Goal: Check status: Check status

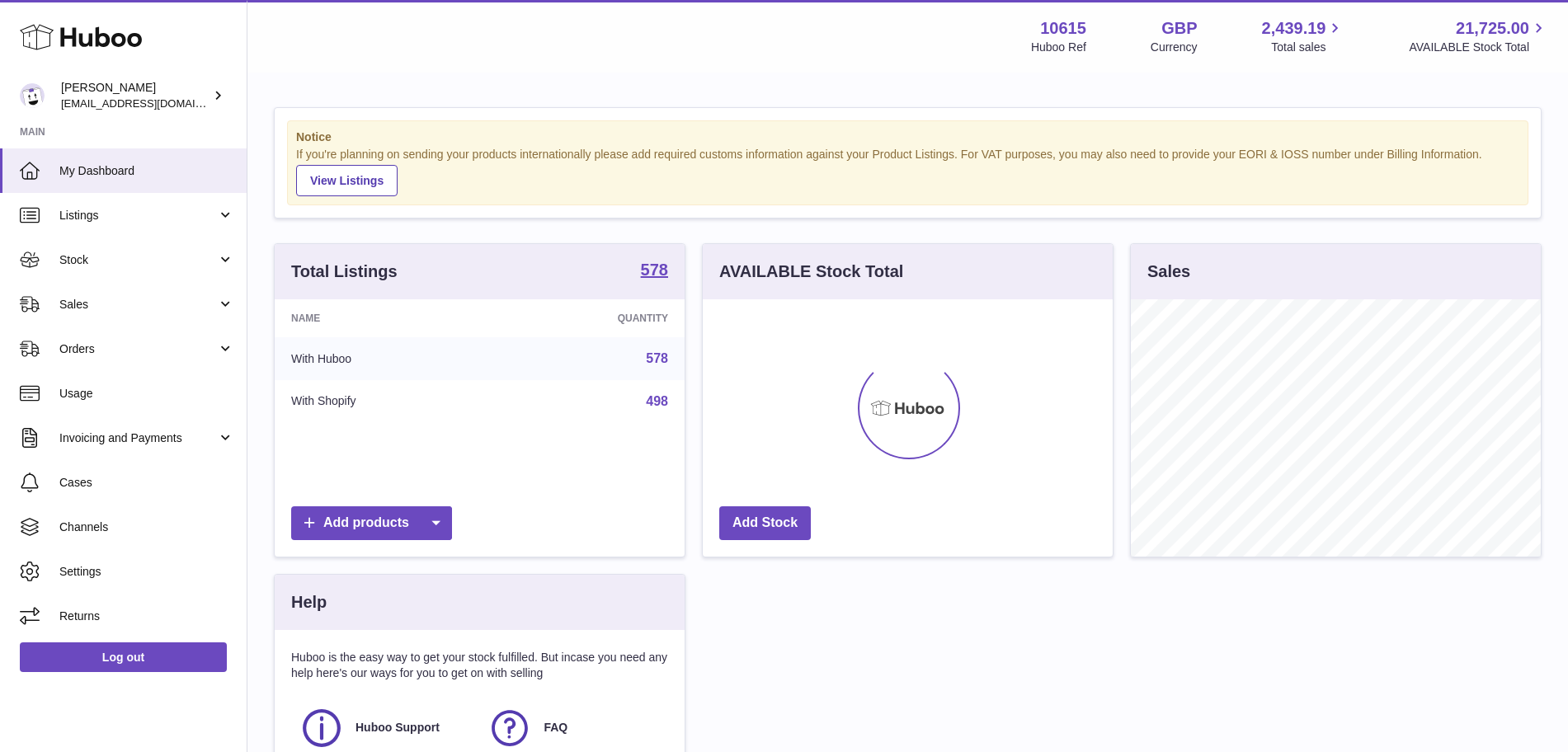
scroll to position [257, 410]
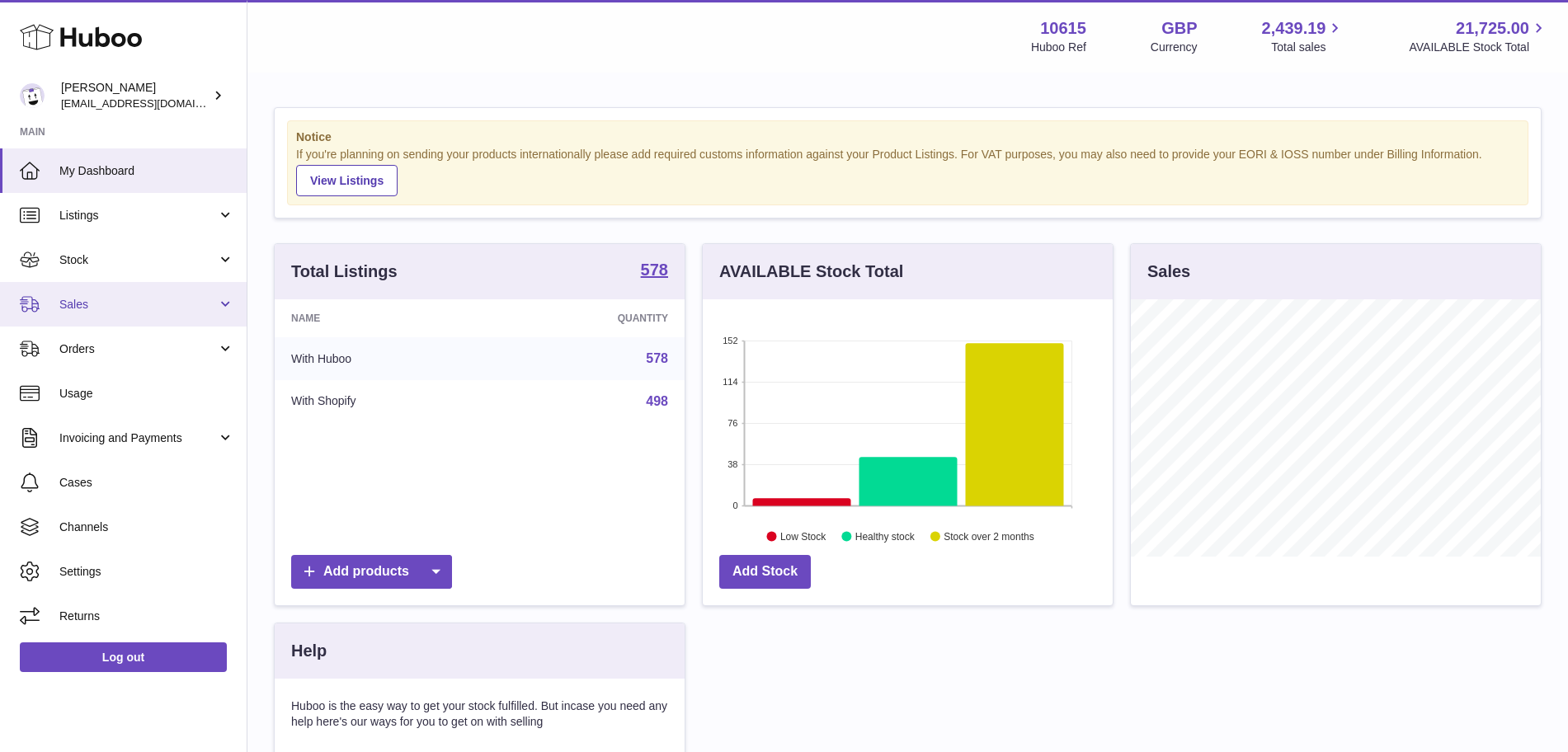
click at [227, 305] on link "Sales" at bounding box center [123, 304] width 247 height 45
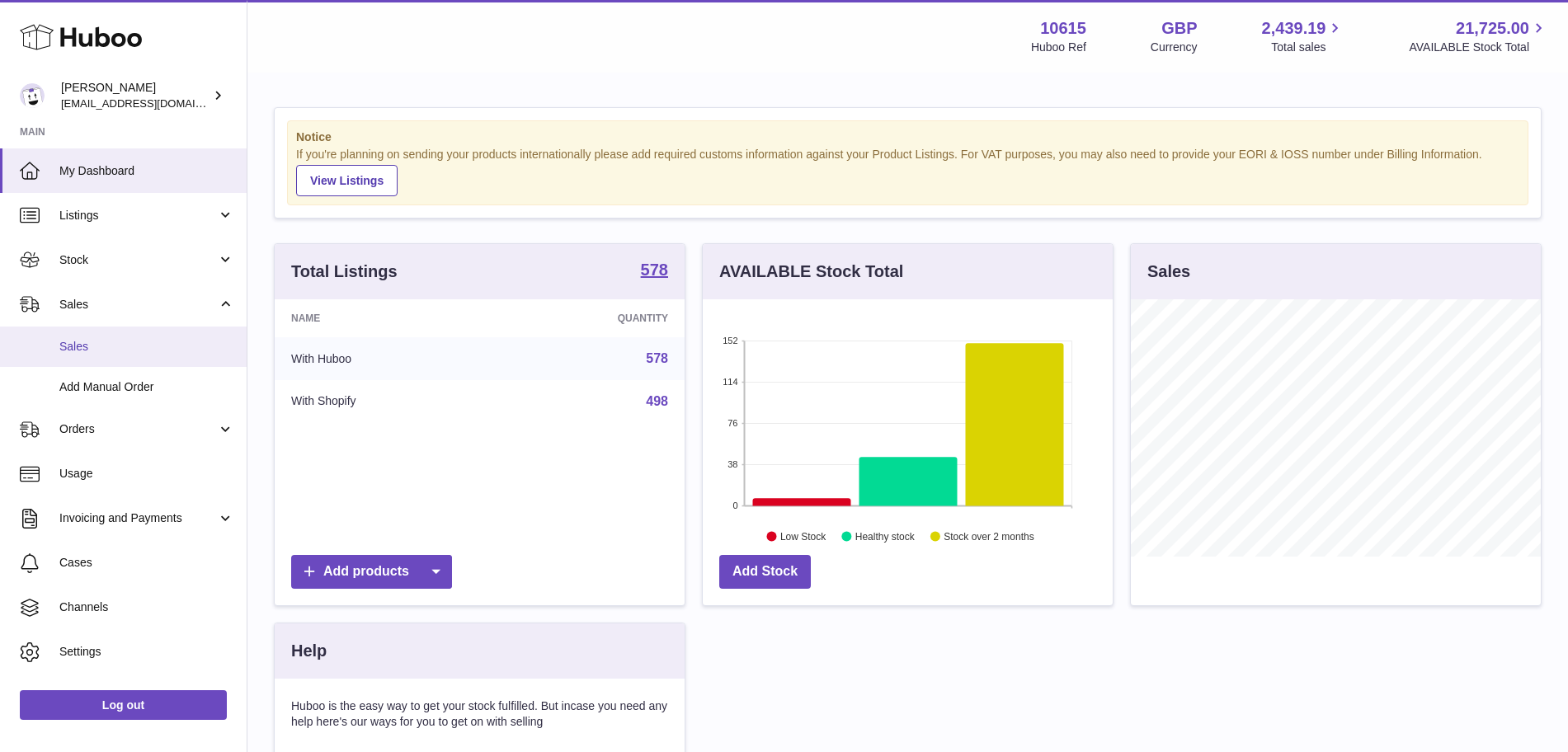
click at [92, 351] on span "Sales" at bounding box center [146, 346] width 175 height 15
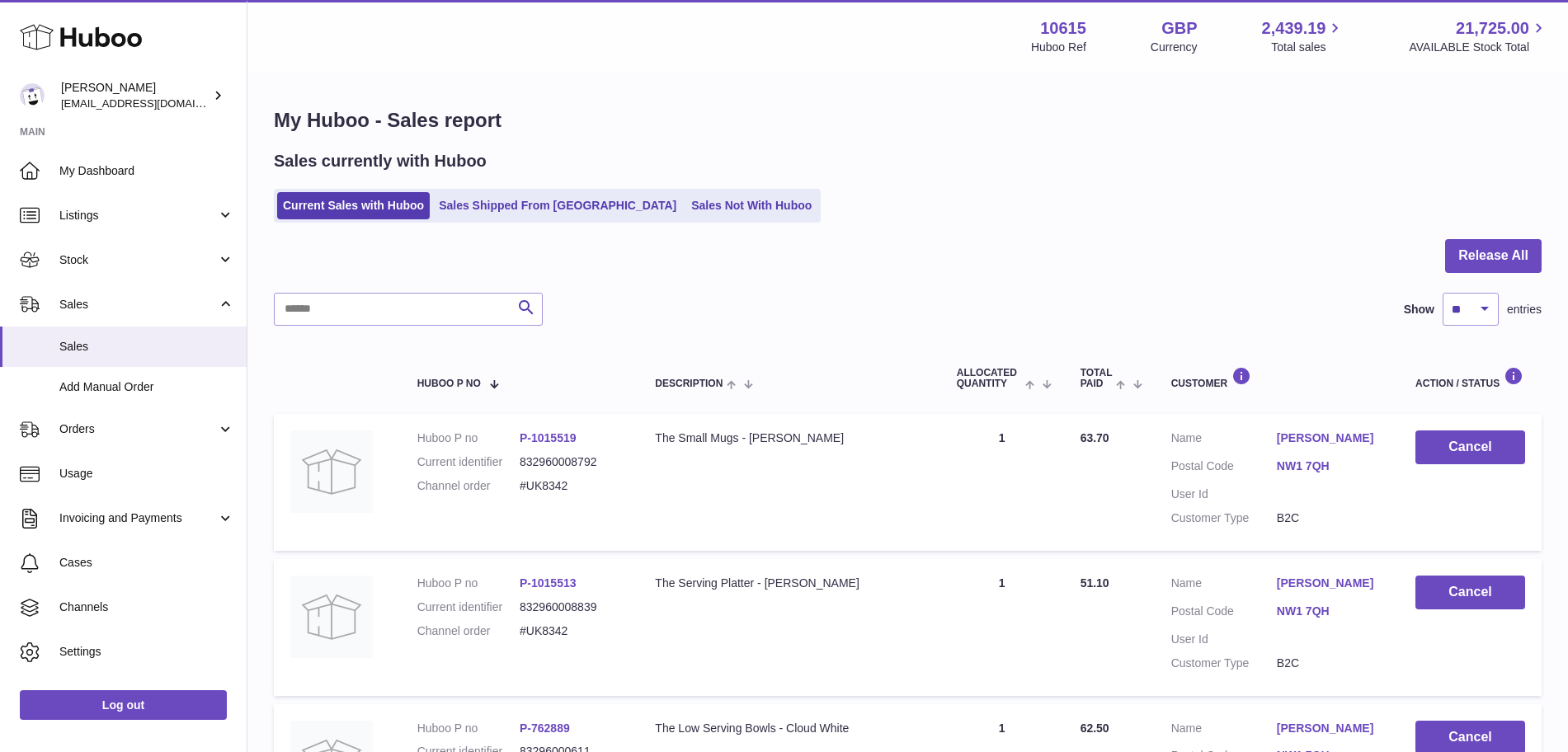
drag, startPoint x: 866, startPoint y: 93, endPoint x: 828, endPoint y: 66, distance: 46.6
click at [828, 66] on div "Menu Huboo 10615 Huboo Ref GBP Currency 2,439.19 Total sales 21,725.00 AVAILABL…" at bounding box center [908, 36] width 1320 height 72
drag, startPoint x: 836, startPoint y: 73, endPoint x: 820, endPoint y: 36, distance: 40.3
click at [820, 36] on div "Menu Huboo 10615 Huboo Ref GBP Currency 2,439.19 Total sales 21,725.00 AVAILABL…" at bounding box center [908, 36] width 1281 height 38
drag, startPoint x: 836, startPoint y: 58, endPoint x: 824, endPoint y: 48, distance: 15.6
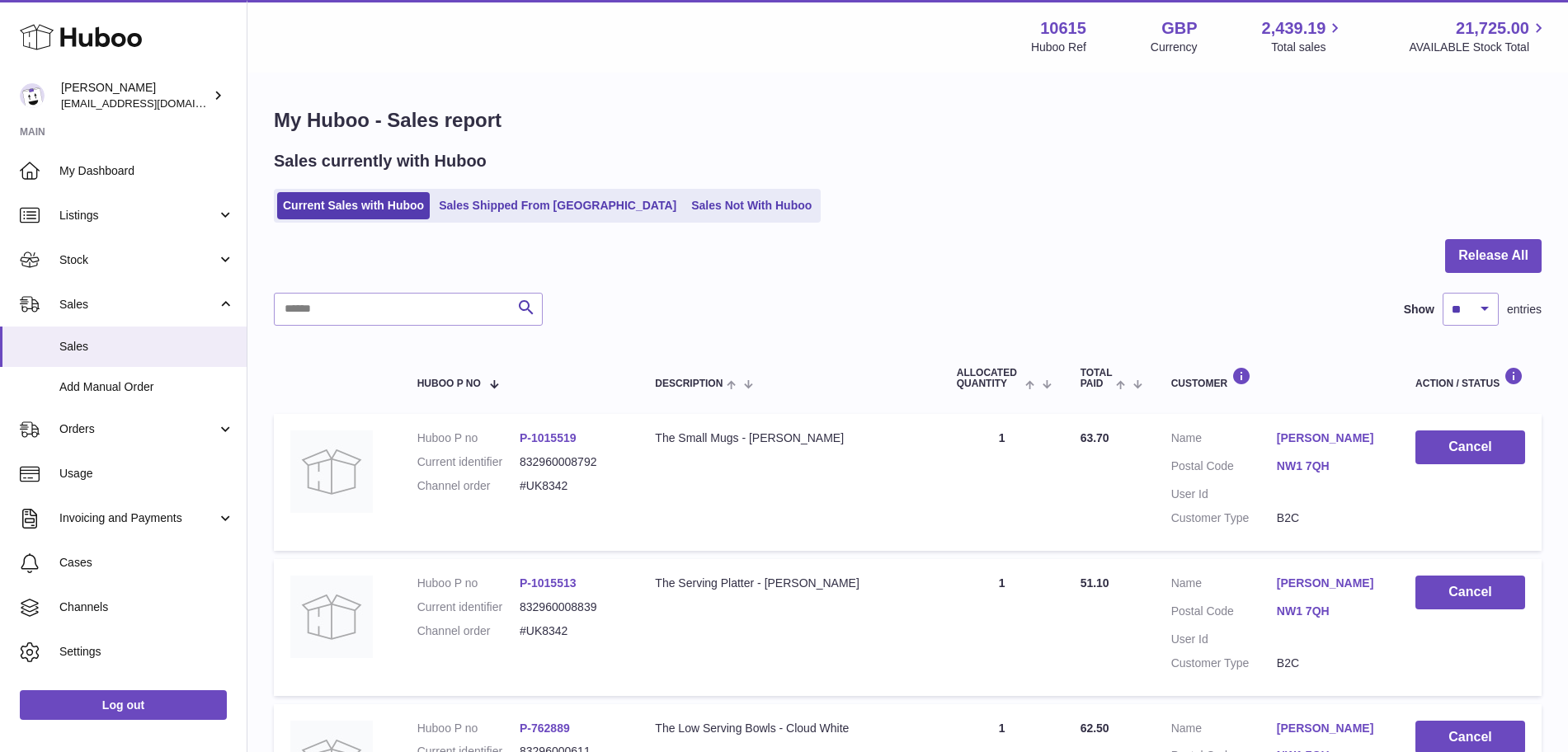
click at [822, 40] on div "Menu Huboo 10615 Huboo Ref GBP Currency 2,439.19 Total sales 21,725.00 AVAILABL…" at bounding box center [908, 36] width 1281 height 38
click at [439, 313] on input "text" at bounding box center [408, 309] width 269 height 33
paste input "*******"
type input "*******"
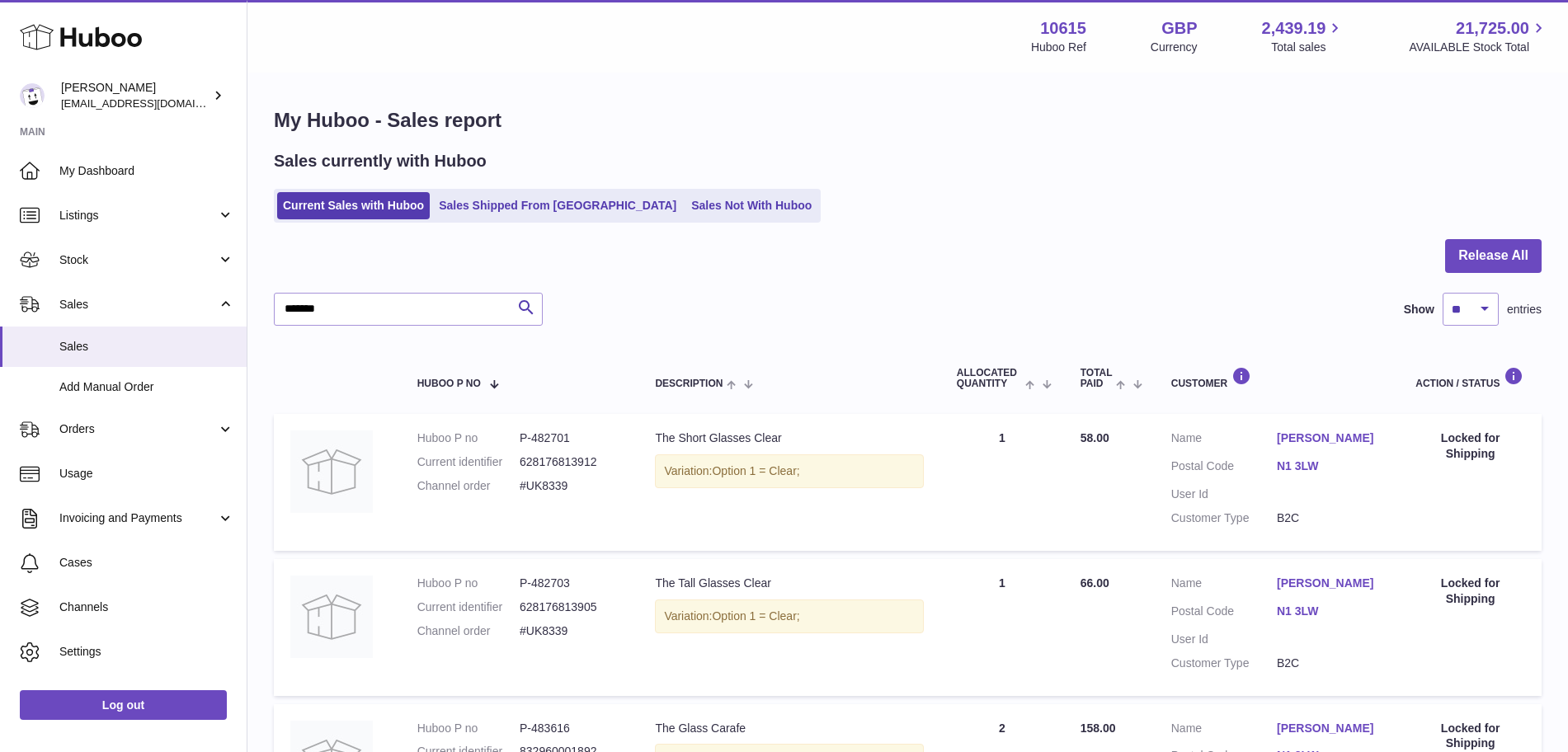
drag, startPoint x: 903, startPoint y: 174, endPoint x: 837, endPoint y: 123, distance: 83.4
click at [837, 123] on h1 "My Huboo - Sales report" at bounding box center [908, 120] width 1268 height 27
drag, startPoint x: 872, startPoint y: 153, endPoint x: 813, endPoint y: 96, distance: 82.0
drag, startPoint x: 960, startPoint y: 235, endPoint x: 945, endPoint y: 210, distance: 29.2
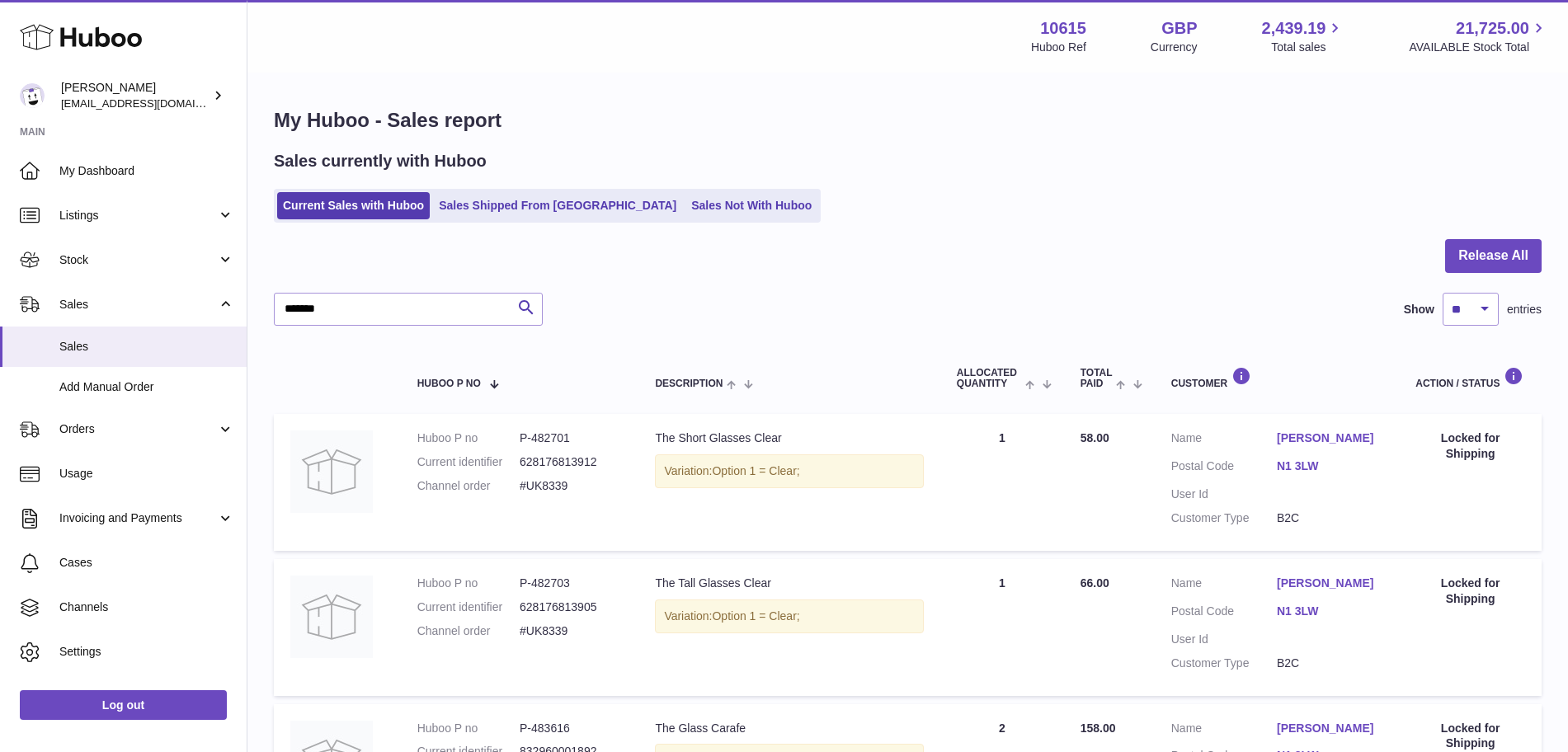
click at [945, 210] on div "Current Sales with Huboo Sales Shipped From [GEOGRAPHIC_DATA] Sales Not With Hu…" at bounding box center [908, 205] width 1268 height 34
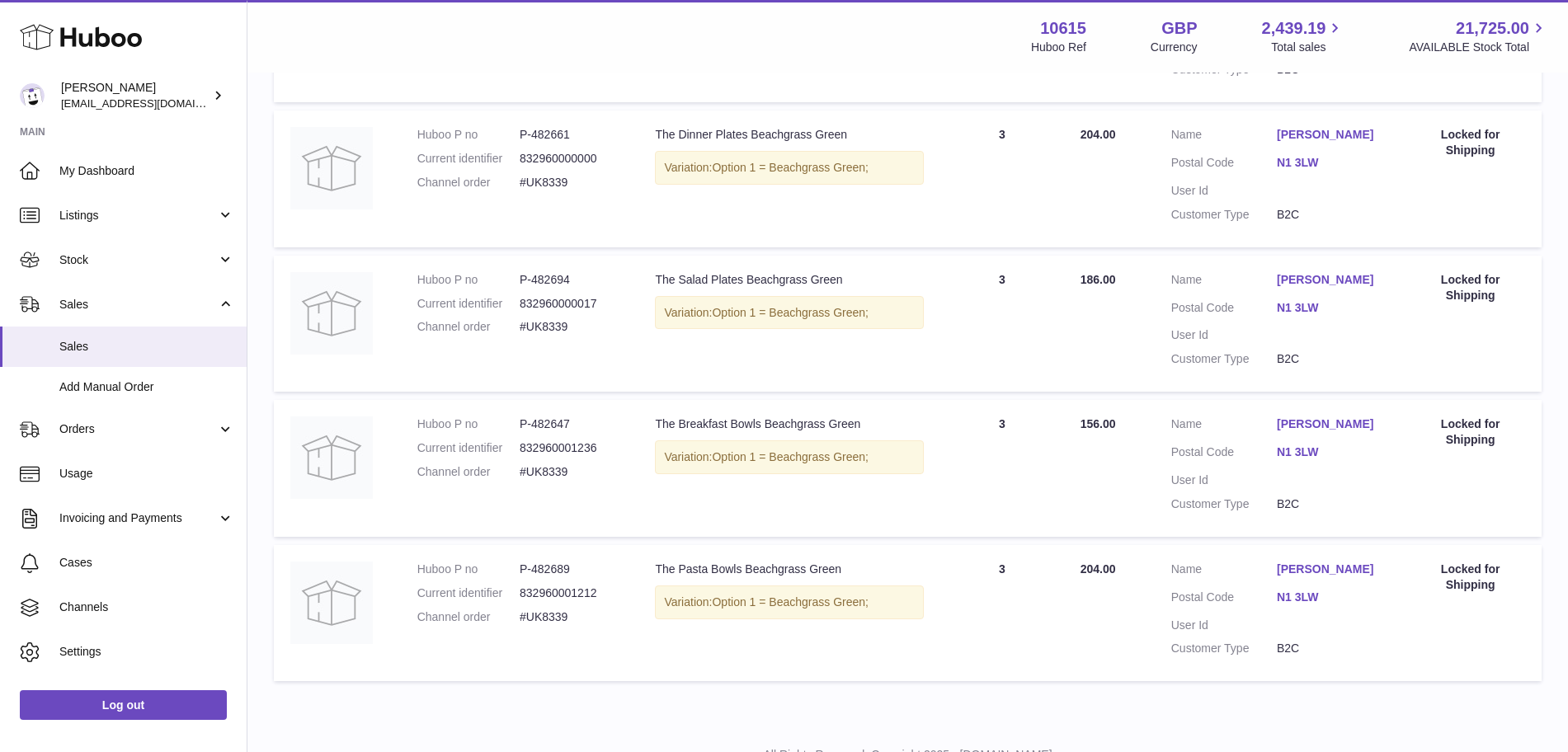
scroll to position [703, 0]
